Goal: Entertainment & Leisure: Consume media (video, audio)

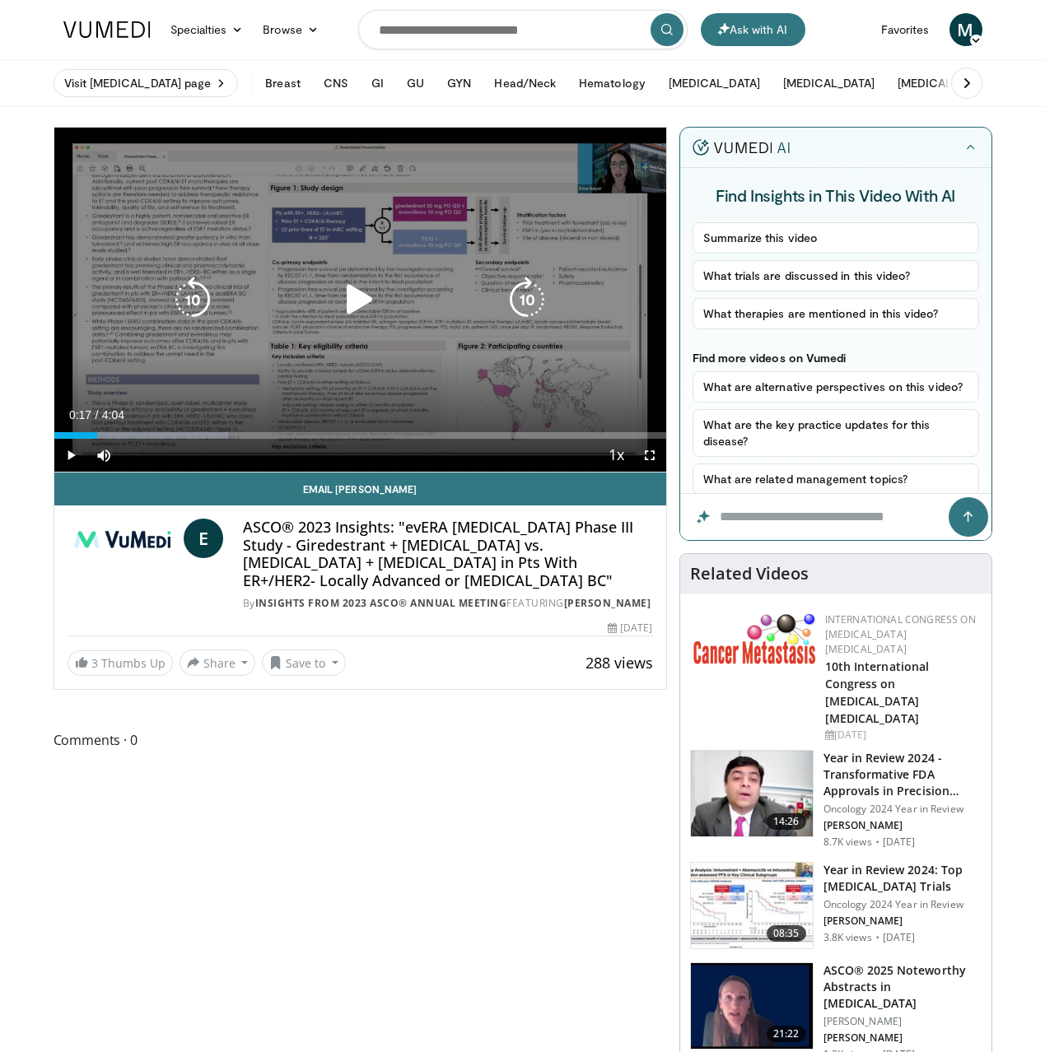
click at [354, 298] on icon "Video Player" at bounding box center [360, 300] width 46 height 46
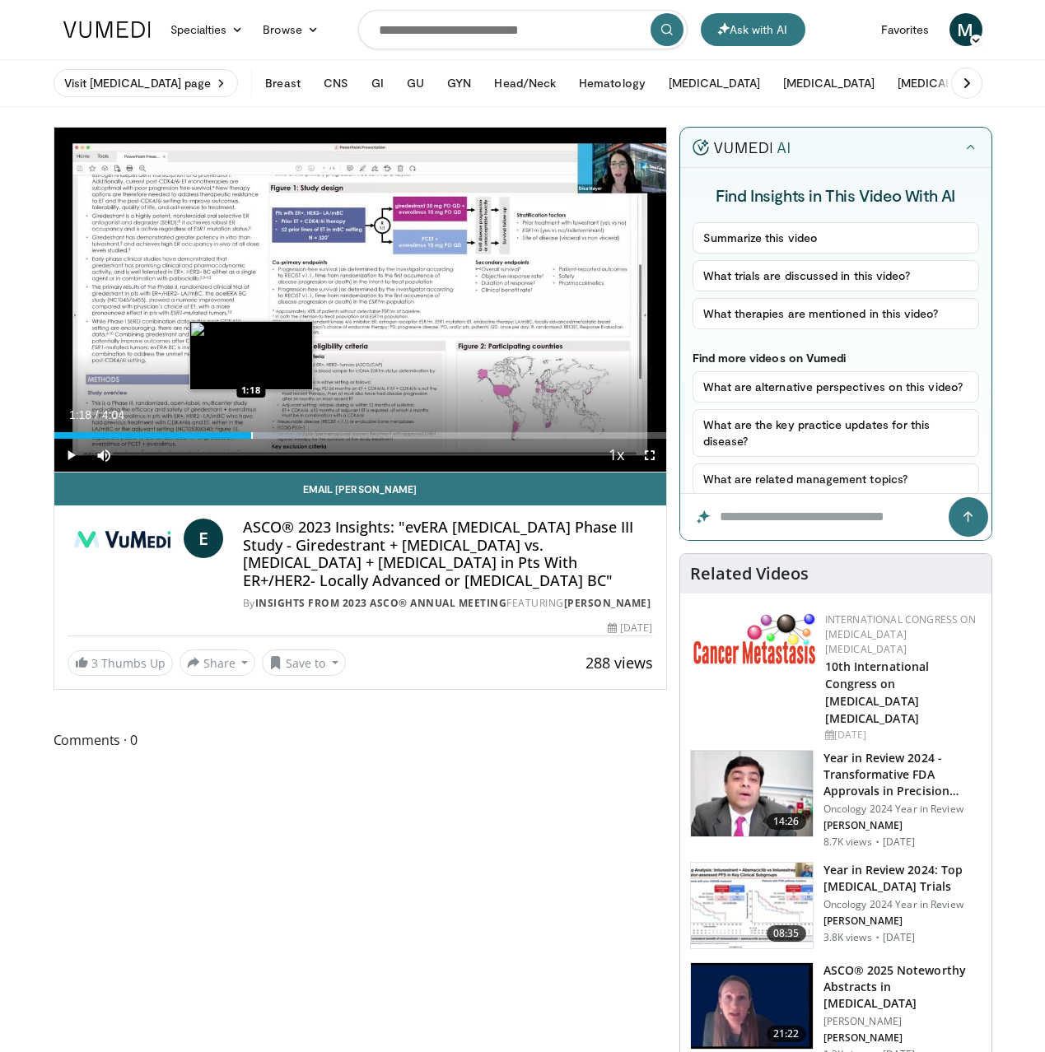
click at [251, 434] on div "Progress Bar" at bounding box center [252, 435] width 2 height 7
click at [285, 435] on div "Progress Bar" at bounding box center [286, 435] width 2 height 7
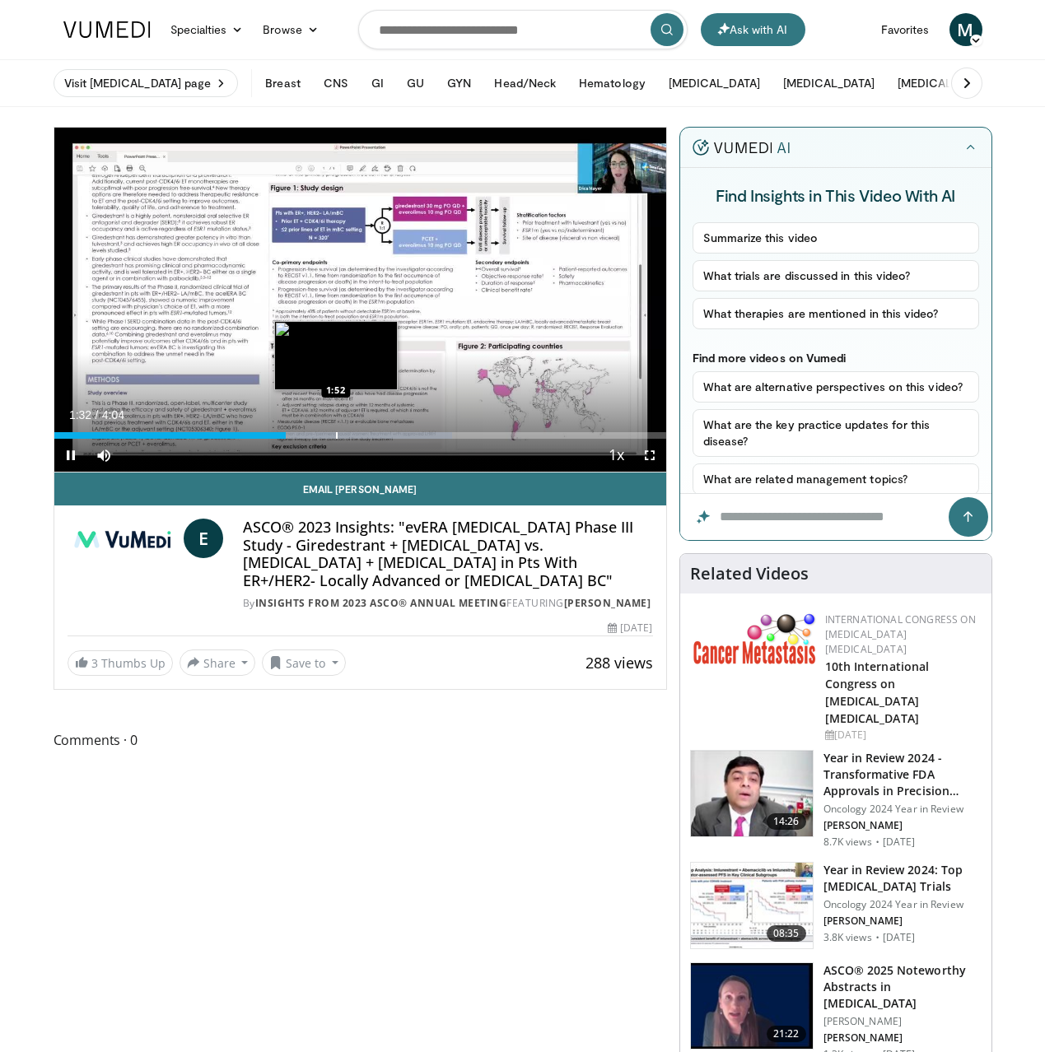
click at [337, 436] on div "Progress Bar" at bounding box center [337, 435] width 2 height 7
click at [398, 439] on div "Current Time 1:53 / Duration 4:04 Pause Skip Backward Skip Forward Mute 100% Lo…" at bounding box center [360, 455] width 612 height 33
click at [71, 455] on span "Video Player" at bounding box center [70, 455] width 33 height 33
click at [646, 459] on span "Video Player" at bounding box center [649, 455] width 33 height 33
